Goal: Task Accomplishment & Management: Use online tool/utility

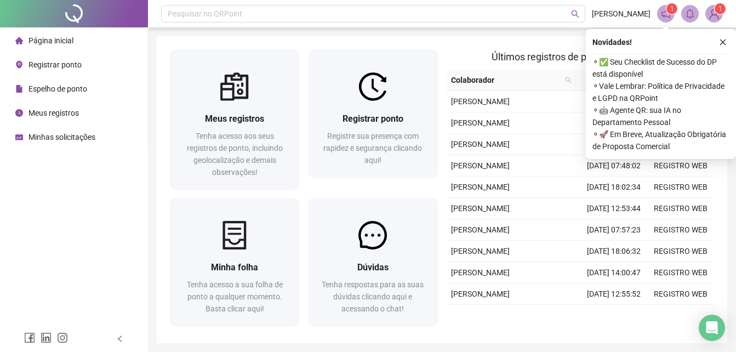
click at [60, 113] on span "Meus registros" at bounding box center [53, 112] width 50 height 9
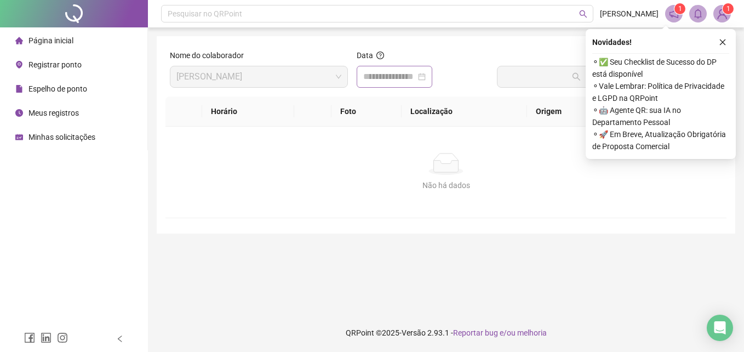
click at [426, 76] on div at bounding box center [394, 76] width 62 height 13
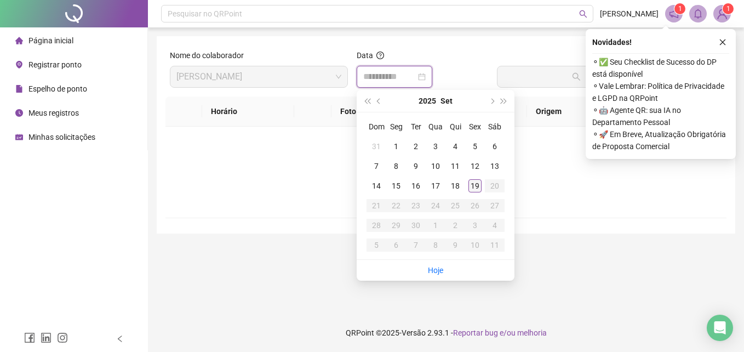
type input "**********"
drag, startPoint x: 473, startPoint y: 187, endPoint x: 474, endPoint y: 180, distance: 6.6
click at [473, 187] on div "19" at bounding box center [474, 185] width 13 height 13
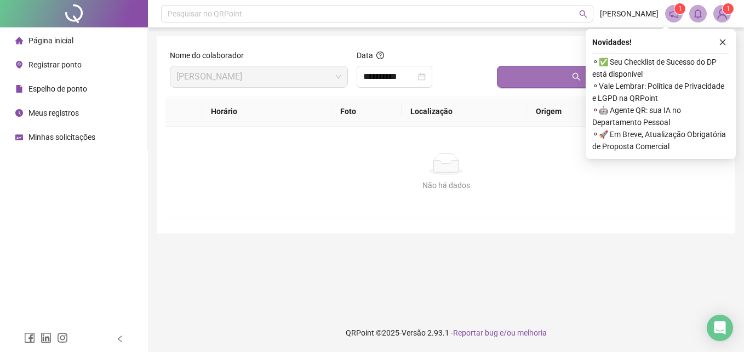
click at [521, 83] on button "Buscar registros" at bounding box center [609, 77] width 225 height 22
click at [551, 77] on button "Buscar registros" at bounding box center [609, 77] width 225 height 22
click at [725, 43] on icon "close" at bounding box center [723, 42] width 8 height 8
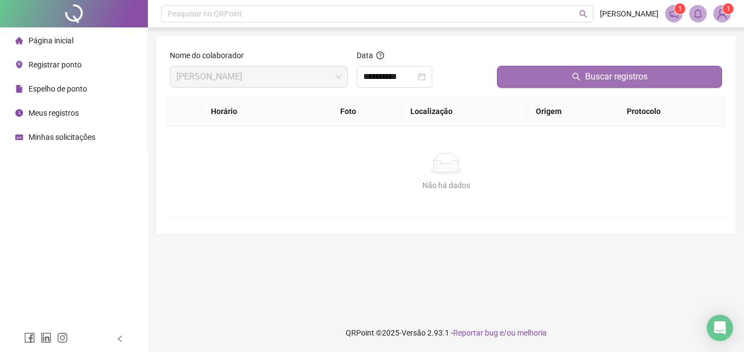
click at [533, 73] on button "Buscar registros" at bounding box center [609, 77] width 225 height 22
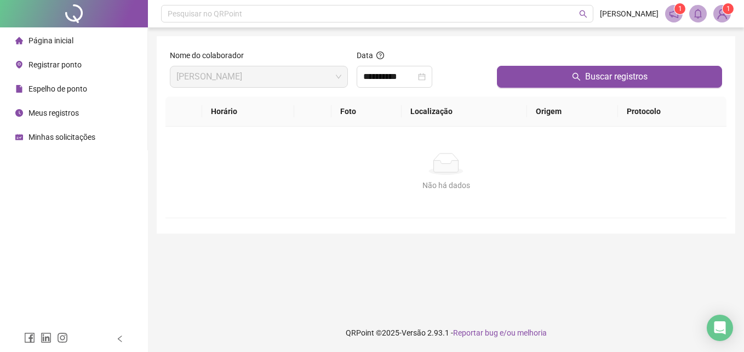
click at [73, 60] on span "Registrar ponto" at bounding box center [54, 64] width 53 height 9
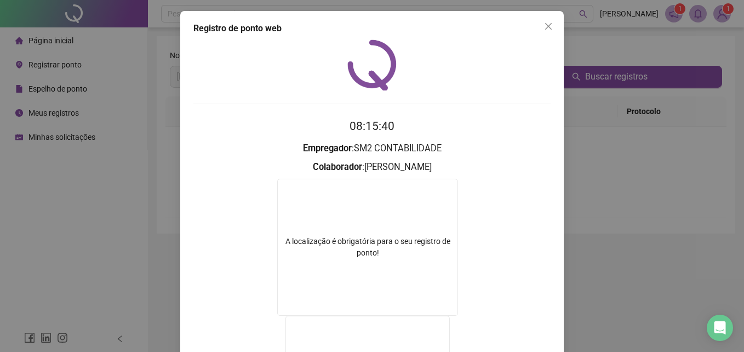
drag, startPoint x: 540, startPoint y: 22, endPoint x: 525, endPoint y: 26, distance: 14.7
click at [544, 22] on icon "close" at bounding box center [548, 26] width 9 height 9
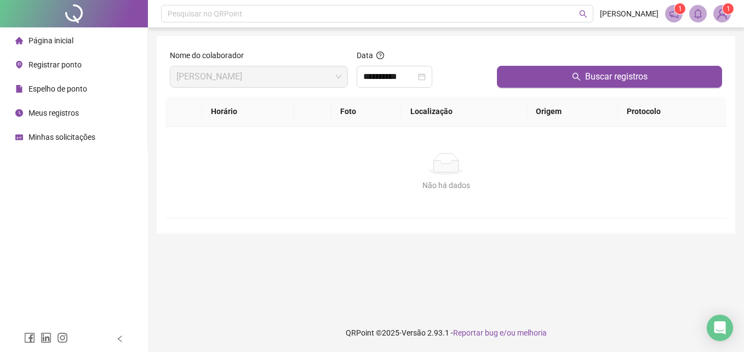
click at [65, 62] on span "Registrar ponto" at bounding box center [54, 64] width 53 height 9
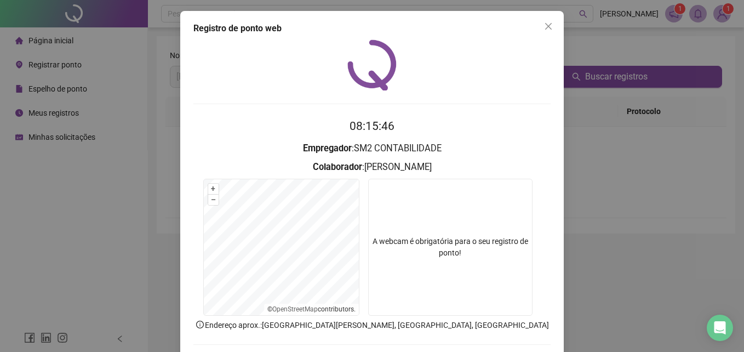
scroll to position [52, 0]
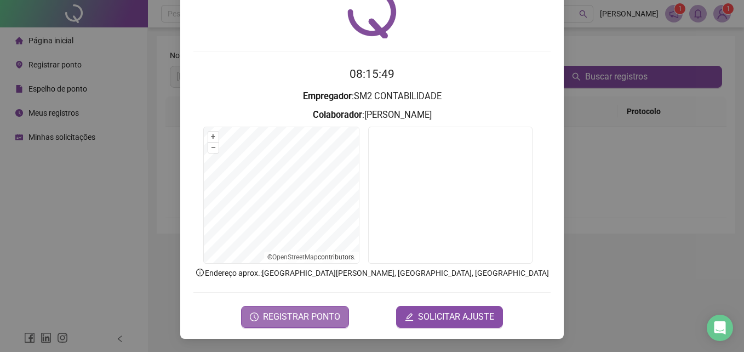
click at [310, 312] on span "REGISTRAR PONTO" at bounding box center [301, 316] width 77 height 13
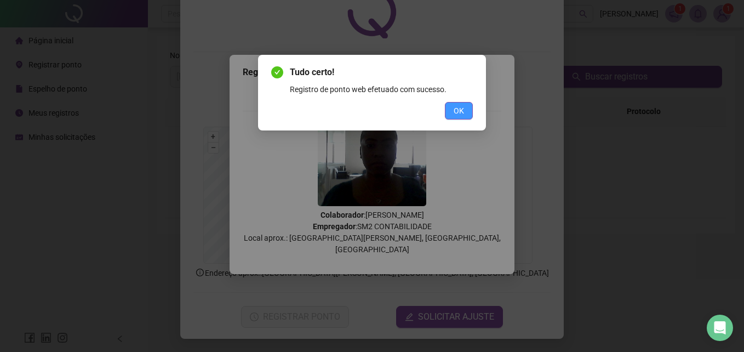
click at [452, 104] on button "OK" at bounding box center [459, 111] width 28 height 18
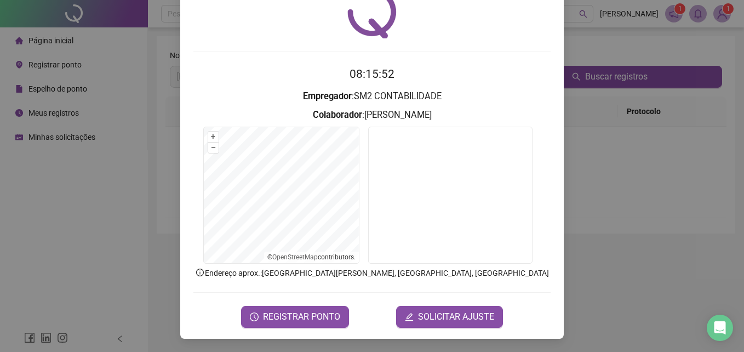
click at [604, 176] on div "Registro de ponto web 08:15:52 Empregador : SM2 CONTABILIDADE Colaborador : [PE…" at bounding box center [372, 176] width 744 height 352
